Goal: Task Accomplishment & Management: Use online tool/utility

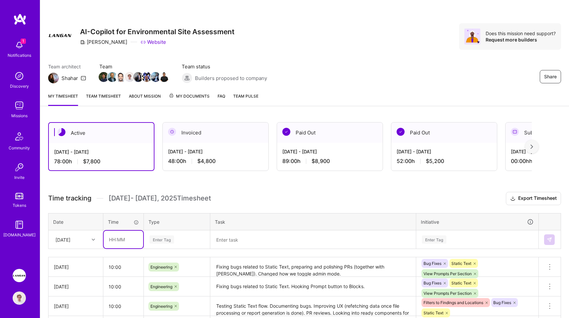
click at [109, 241] on input "text" at bounding box center [124, 240] width 40 height 18
type input "10:00"
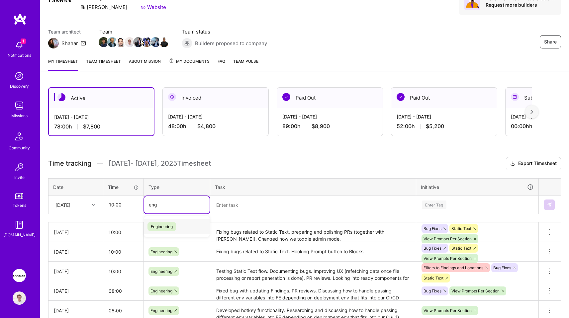
type input "eng"
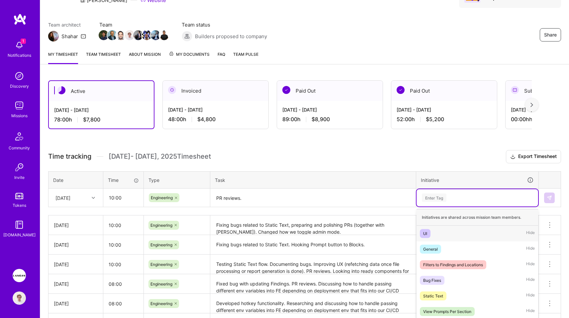
scroll to position [45, 0]
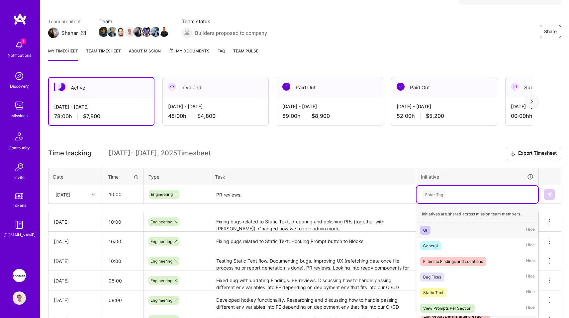
click at [430, 202] on div "Enter Tag" at bounding box center [477, 194] width 122 height 17
click at [450, 265] on div "Filters to Findings and Locations Hide" at bounding box center [477, 261] width 122 height 16
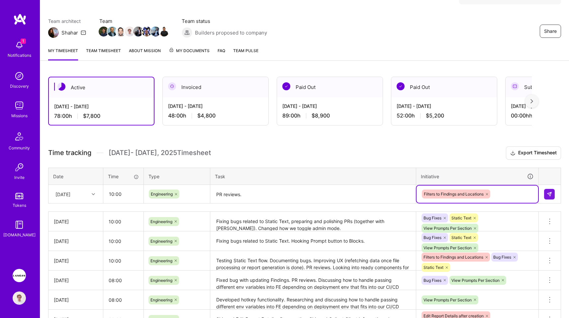
click at [283, 197] on textarea "PR reviews." at bounding box center [313, 195] width 204 height 18
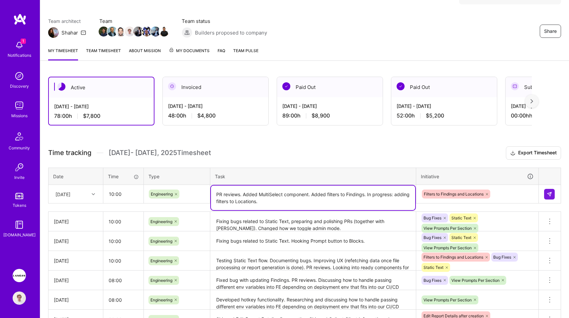
type textarea "PR reviews. Added MultiSelect component. Added filters to Findings. In progress…"
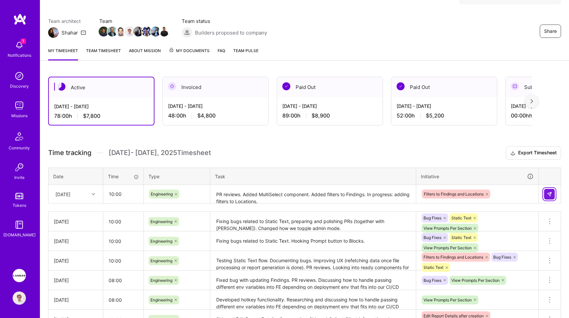
click at [552, 196] on img at bounding box center [549, 194] width 5 height 5
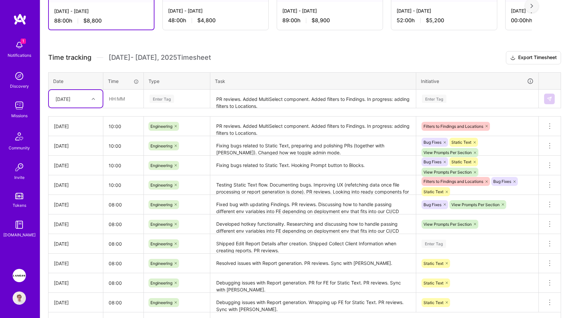
scroll to position [106, 0]
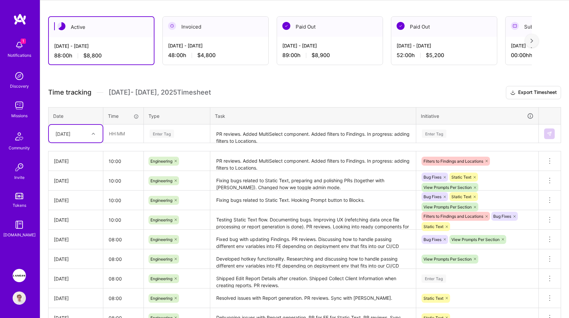
click at [267, 85] on div "Active [DATE] - [DATE] 88:00 h $8,800 Invoiced [DATE] - [DATE] 48:00 h $4,800 P…" at bounding box center [304, 202] width 529 height 389
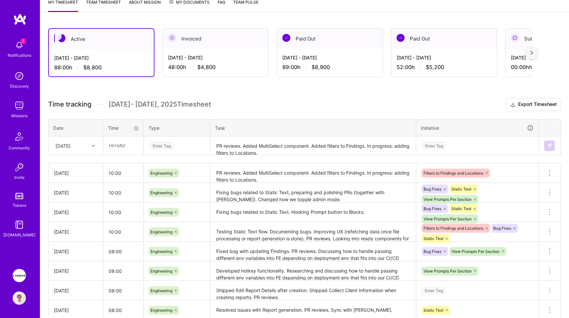
scroll to position [91, 0]
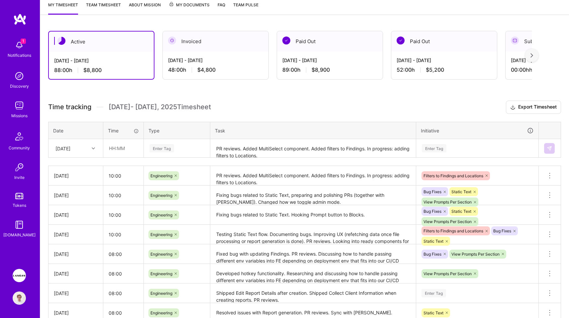
click at [282, 98] on div "Active [DATE] - [DATE] 88:00 h $8,800 Invoiced [DATE] - [DATE] 48:00 h $4,800 P…" at bounding box center [304, 217] width 529 height 389
click at [227, 74] on div "[DATE] - [DATE] 48:00 h $4,800" at bounding box center [216, 64] width 106 height 27
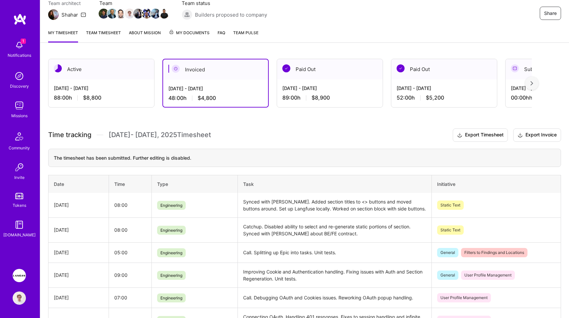
scroll to position [58, 0]
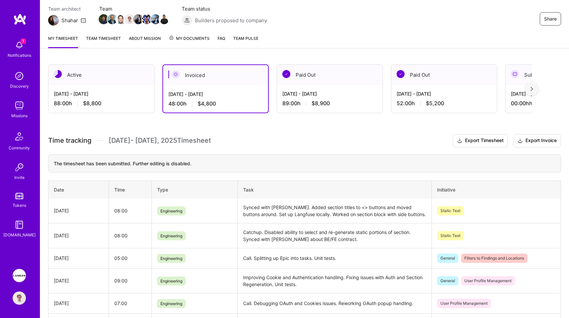
click at [347, 35] on div "My timesheet Team timesheet About Mission My Documents FAQ Team Pulse" at bounding box center [304, 39] width 529 height 19
